Goal: Task Accomplishment & Management: Manage account settings

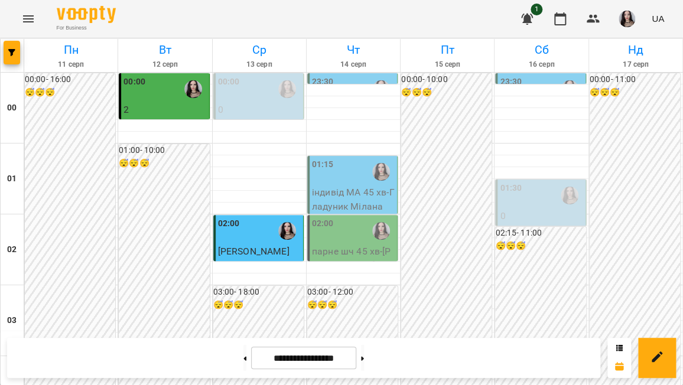
scroll to position [1302, 0]
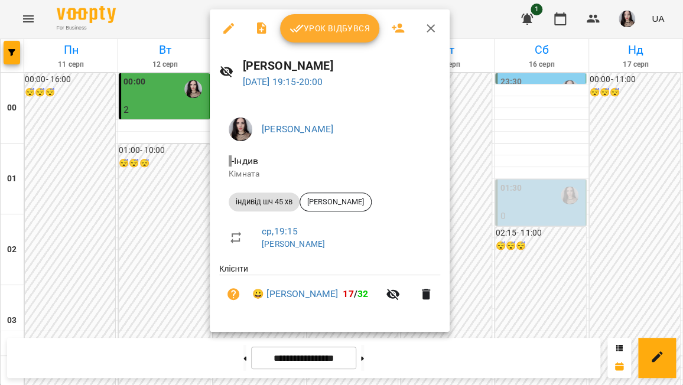
click at [152, 25] on div at bounding box center [341, 192] width 683 height 385
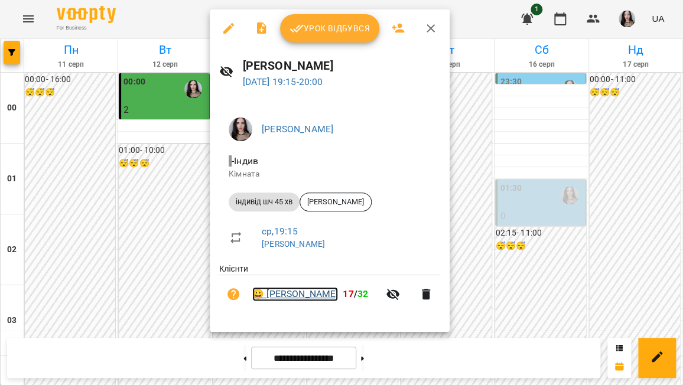
click at [323, 292] on link "😀 Вероніка Гордієнко" at bounding box center [295, 294] width 86 height 14
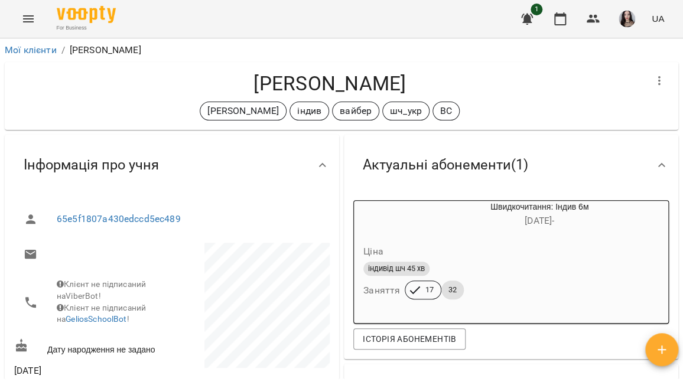
drag, startPoint x: 680, startPoint y: 75, endPoint x: 674, endPoint y: 53, distance: 22.6
click at [674, 53] on div "**********" at bounding box center [341, 210] width 678 height 338
click at [31, 23] on icon "Menu" at bounding box center [28, 19] width 14 height 14
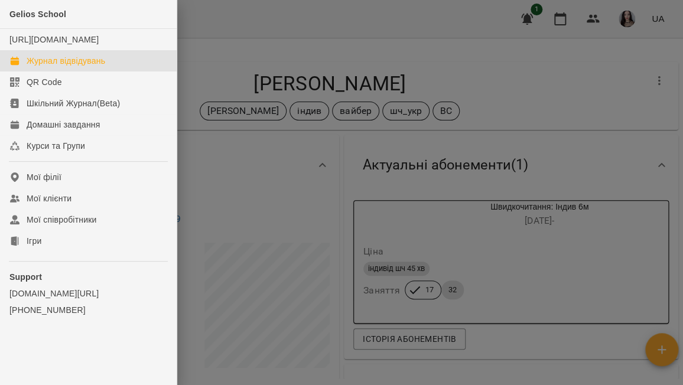
click at [54, 66] on link "Журнал відвідувань" at bounding box center [88, 60] width 177 height 21
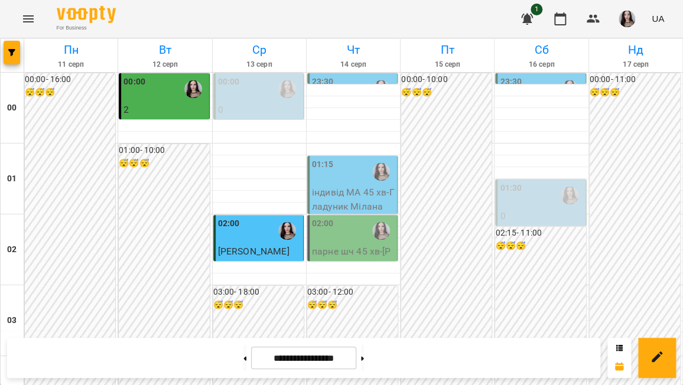
scroll to position [1123, 0]
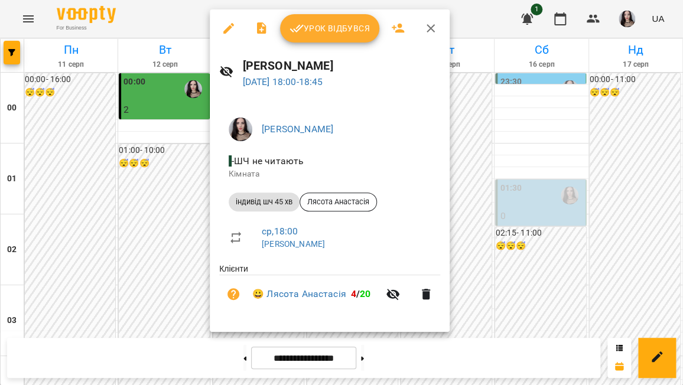
click at [298, 34] on icon "button" at bounding box center [297, 28] width 14 height 14
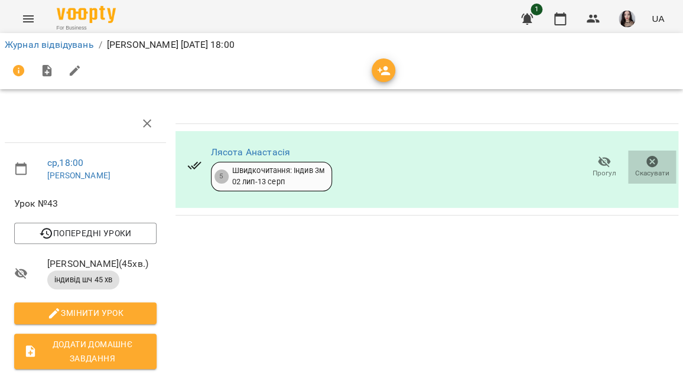
click at [640, 171] on span "Скасувати" at bounding box center [652, 173] width 34 height 10
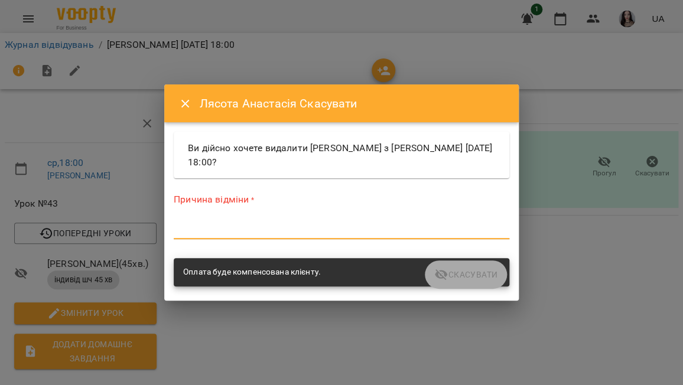
click at [241, 228] on textarea at bounding box center [342, 229] width 336 height 11
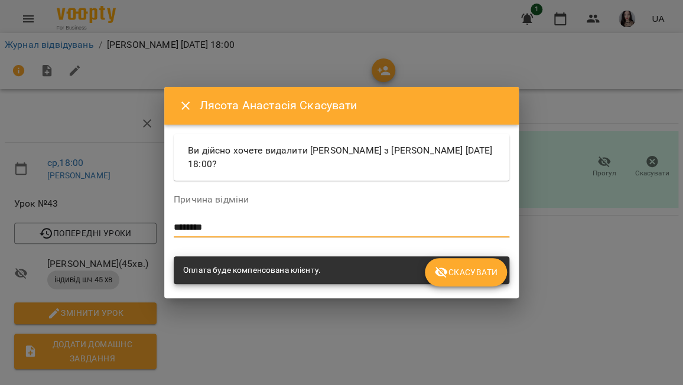
type textarea "********"
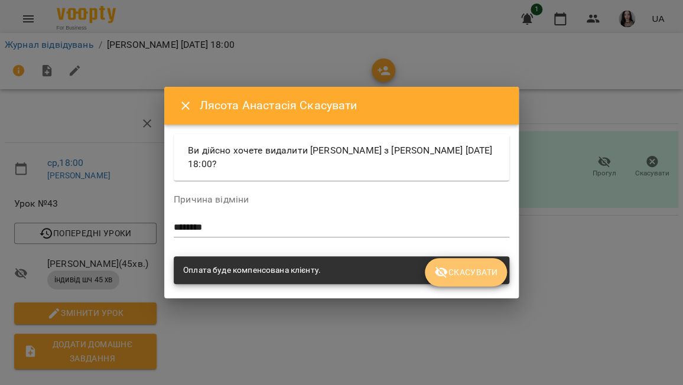
click at [466, 268] on span "Скасувати" at bounding box center [465, 272] width 63 height 14
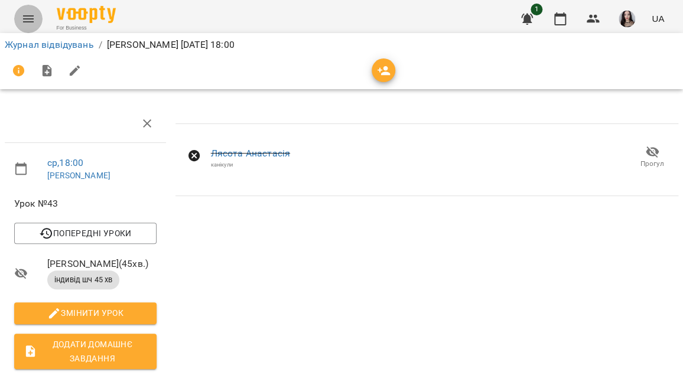
click at [25, 22] on icon "Menu" at bounding box center [28, 18] width 11 height 7
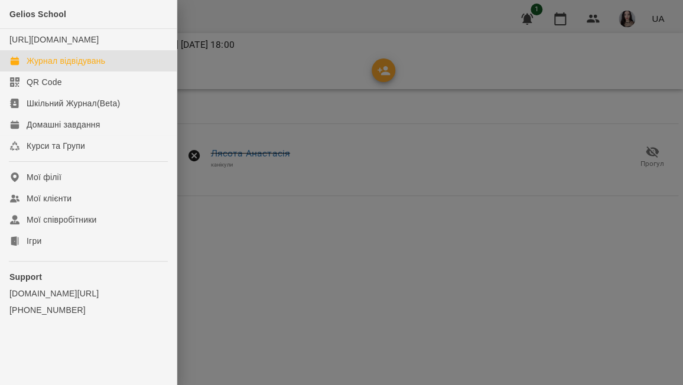
click at [74, 67] on div "Журнал відвідувань" at bounding box center [66, 61] width 79 height 12
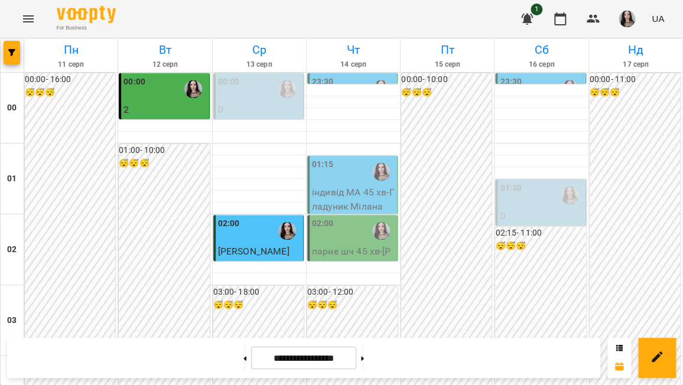
scroll to position [1328, 0]
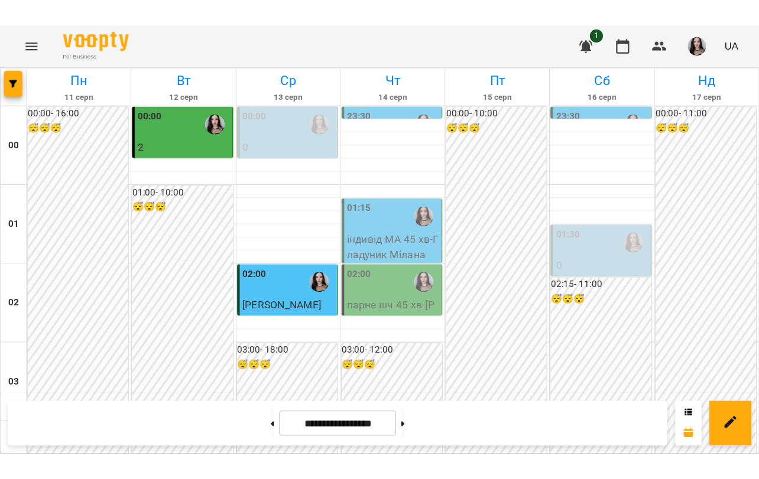
scroll to position [1213, 0]
